Goal: Communication & Community: Answer question/provide support

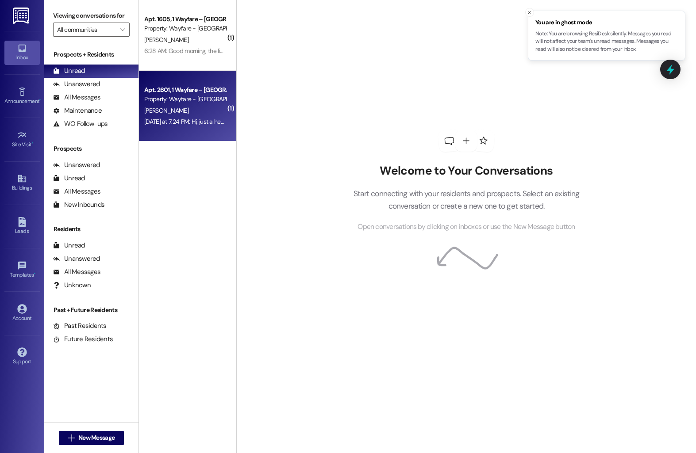
click at [189, 108] on div "[PERSON_NAME]" at bounding box center [185, 110] width 84 height 11
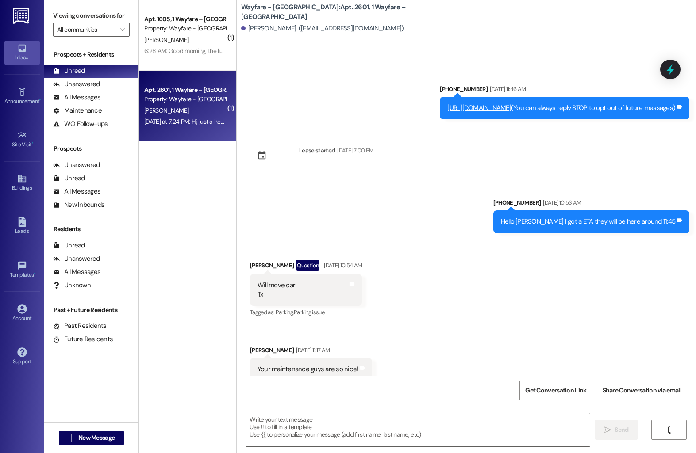
scroll to position [12599, 0]
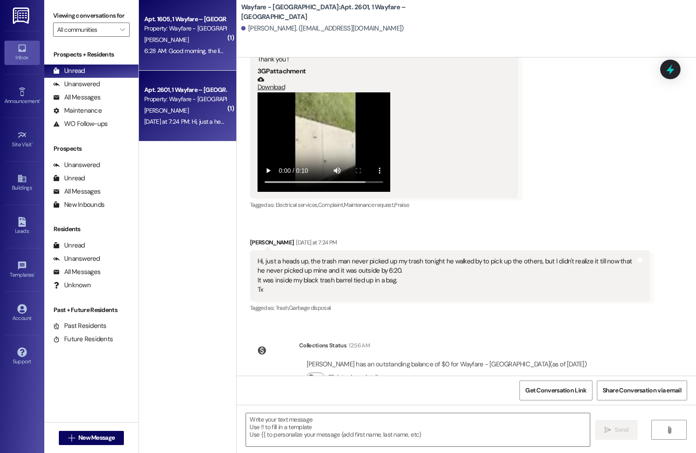
click at [173, 37] on div "[PERSON_NAME]" at bounding box center [185, 40] width 84 height 11
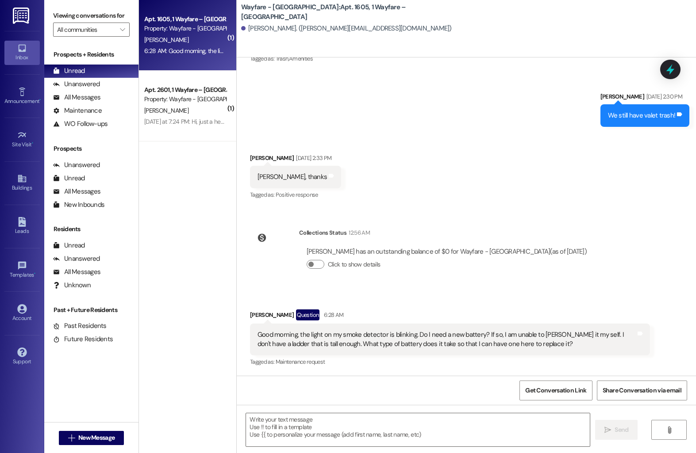
scroll to position [6629, 0]
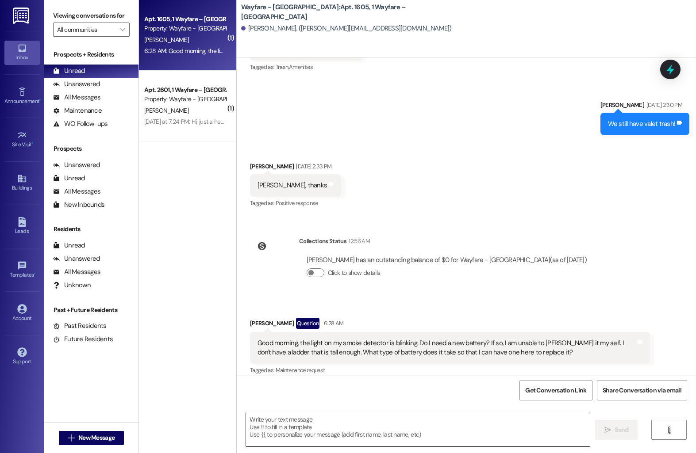
click at [303, 430] on textarea at bounding box center [418, 430] width 344 height 33
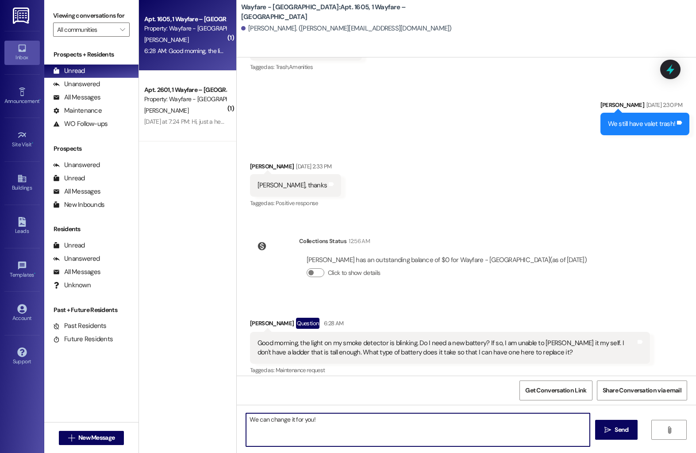
type textarea "We can change it for you!"
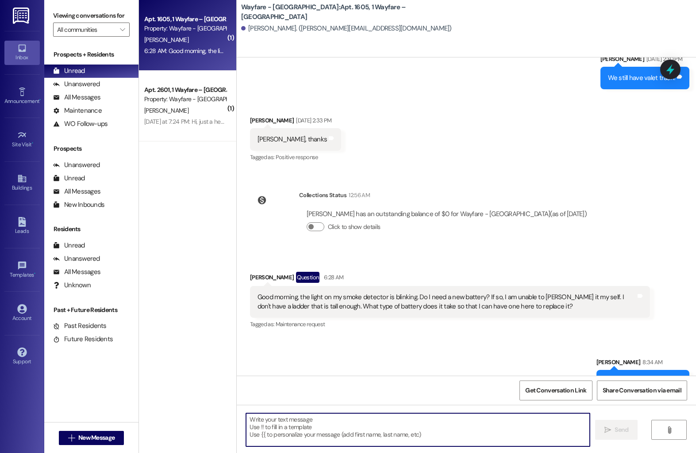
scroll to position [6690, 0]
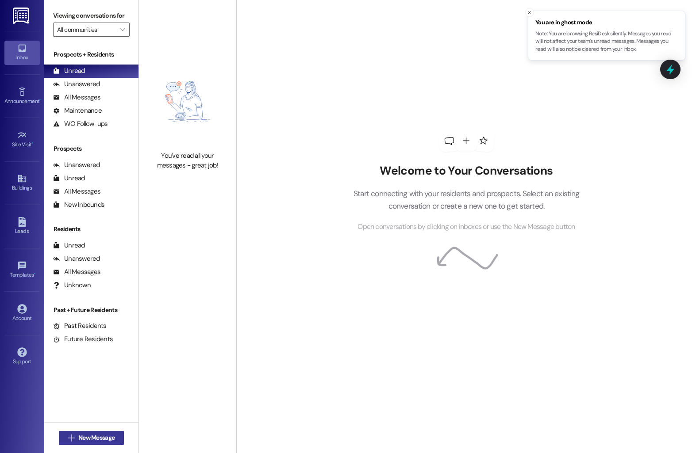
click at [79, 441] on span "New Message" at bounding box center [96, 438] width 36 height 9
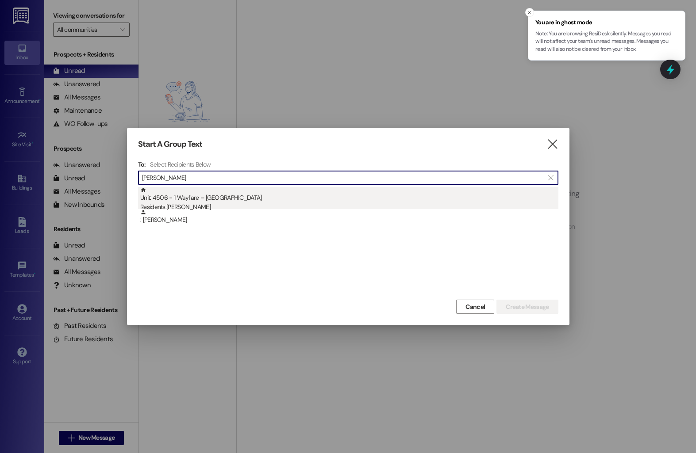
type input "[PERSON_NAME]"
click at [211, 200] on div "Unit: 4506 - 1 Wayfare – [GEOGRAPHIC_DATA] Residents: [PERSON_NAME]" at bounding box center [349, 199] width 418 height 25
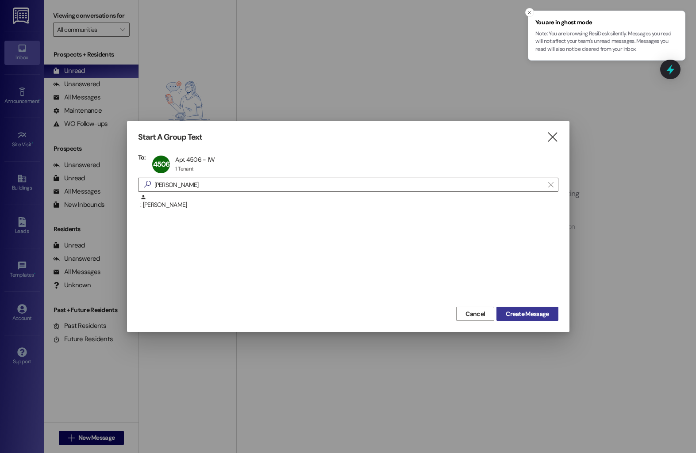
click at [530, 314] on span "Create Message" at bounding box center [527, 314] width 43 height 9
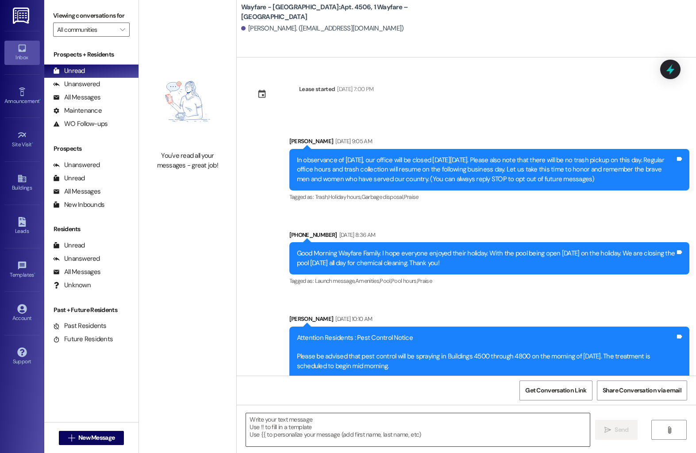
click at [374, 438] on textarea at bounding box center [418, 430] width 344 height 33
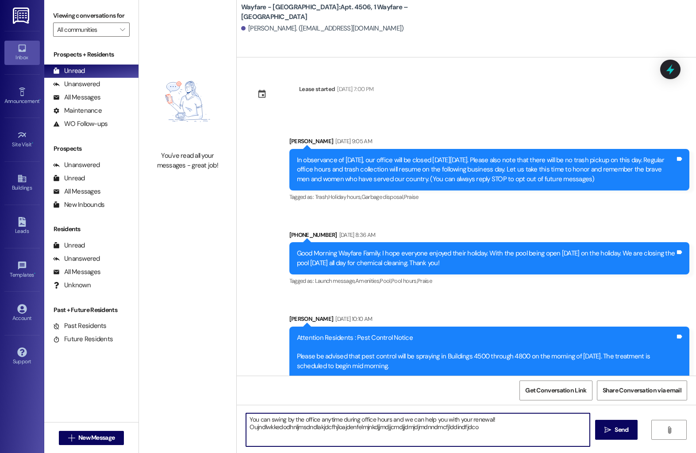
drag, startPoint x: 478, startPoint y: 430, endPoint x: 239, endPoint y: 428, distance: 238.9
click at [241, 428] on div "You can swing by the office anytime during office hours and we can help you wit…" at bounding box center [413, 430] width 345 height 34
type textarea "You can swing by the office anytime during office hours and we can help you wit…"
click at [624, 433] on span "Send" at bounding box center [622, 430] width 14 height 9
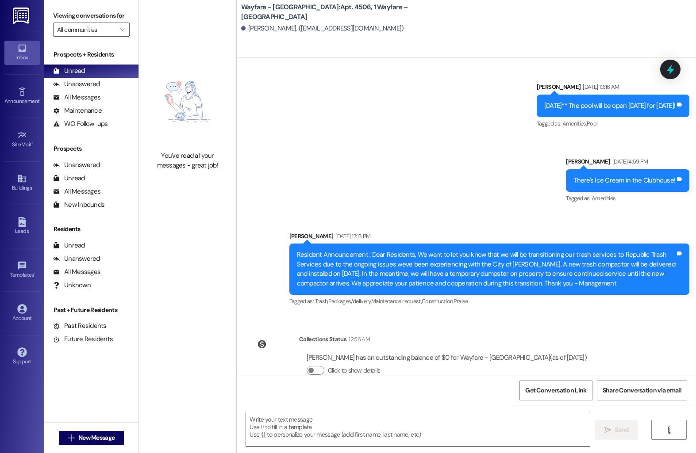
scroll to position [3634, 0]
